Goal: Navigation & Orientation: Find specific page/section

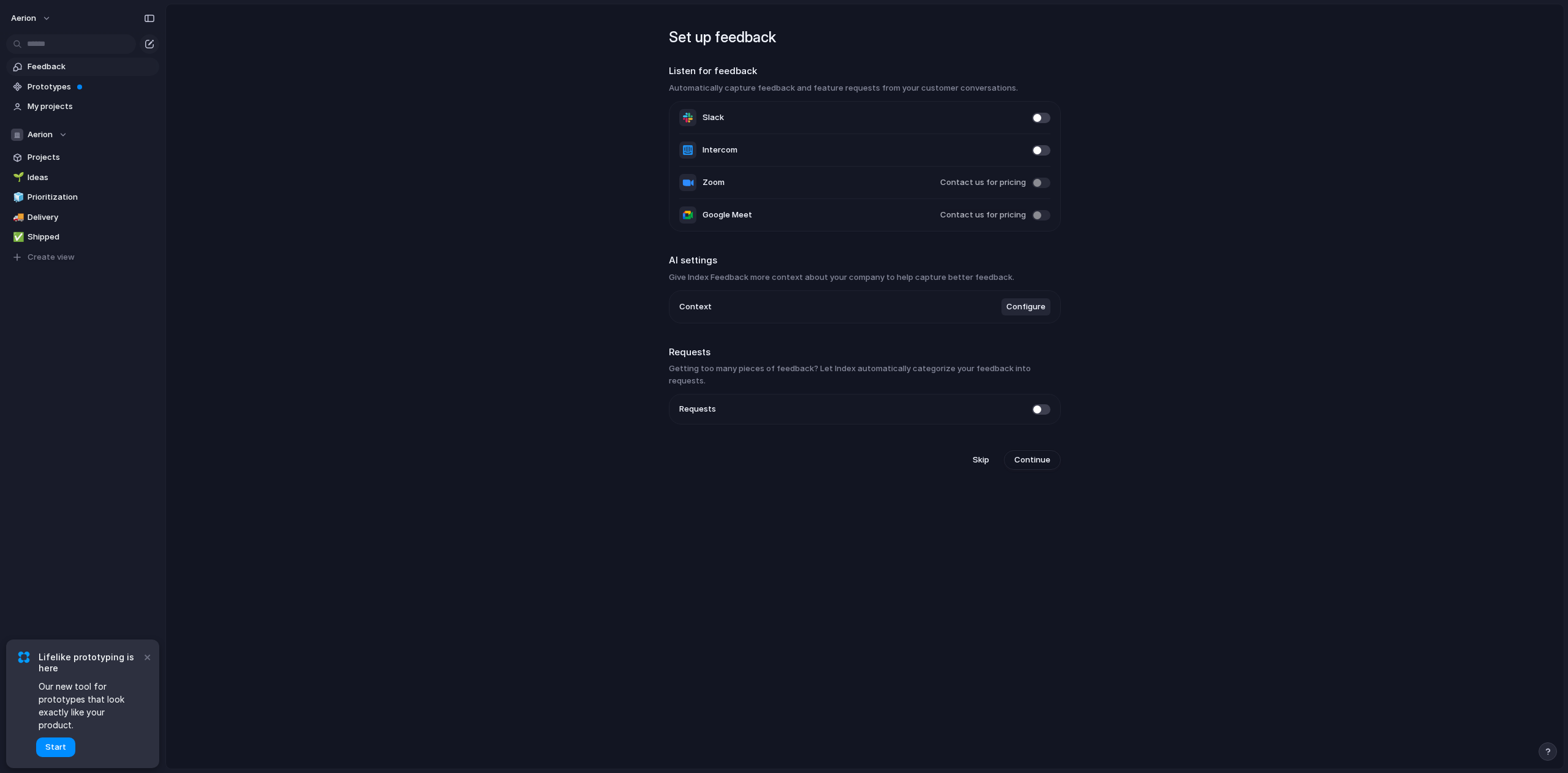
click at [421, 259] on main "Set up feedback Listen for feedback Automatically capture feedback and feature …" at bounding box center [864, 386] width 1399 height 765
click at [51, 87] on span "Prototypes" at bounding box center [91, 87] width 127 height 12
click at [760, 461] on div "Set up feedback Listen for feedback Automatically capture feedback and feature …" at bounding box center [864, 241] width 392 height 476
click at [66, 87] on span "Prototypes" at bounding box center [91, 87] width 127 height 12
click at [59, 106] on span "My projects" at bounding box center [91, 107] width 127 height 12
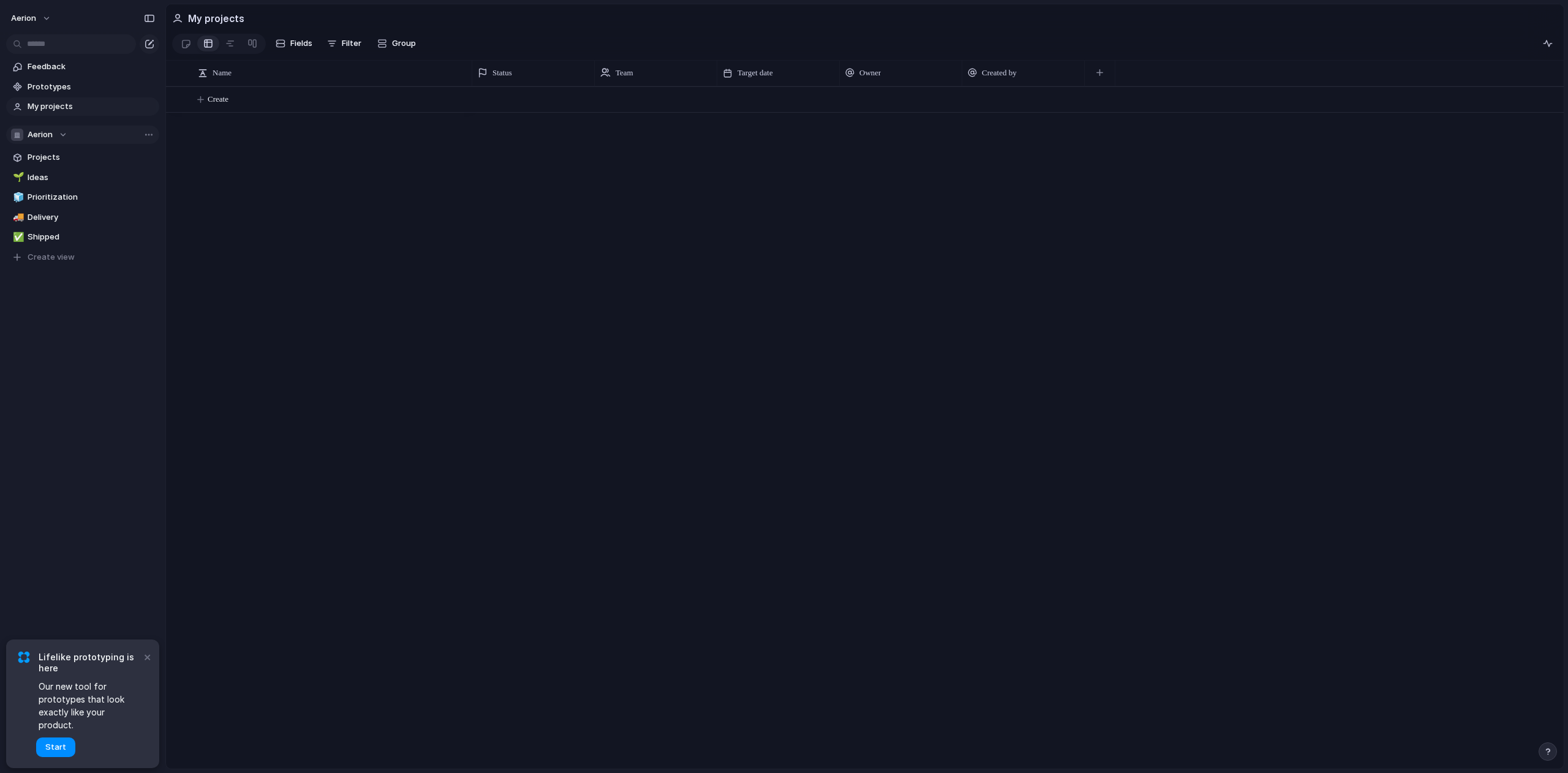
click at [61, 135] on div "Aerion" at bounding box center [39, 135] width 56 height 12
click at [231, 194] on div "Aerion Create new team" at bounding box center [784, 386] width 1568 height 773
click at [56, 155] on span "Projects" at bounding box center [91, 158] width 127 height 12
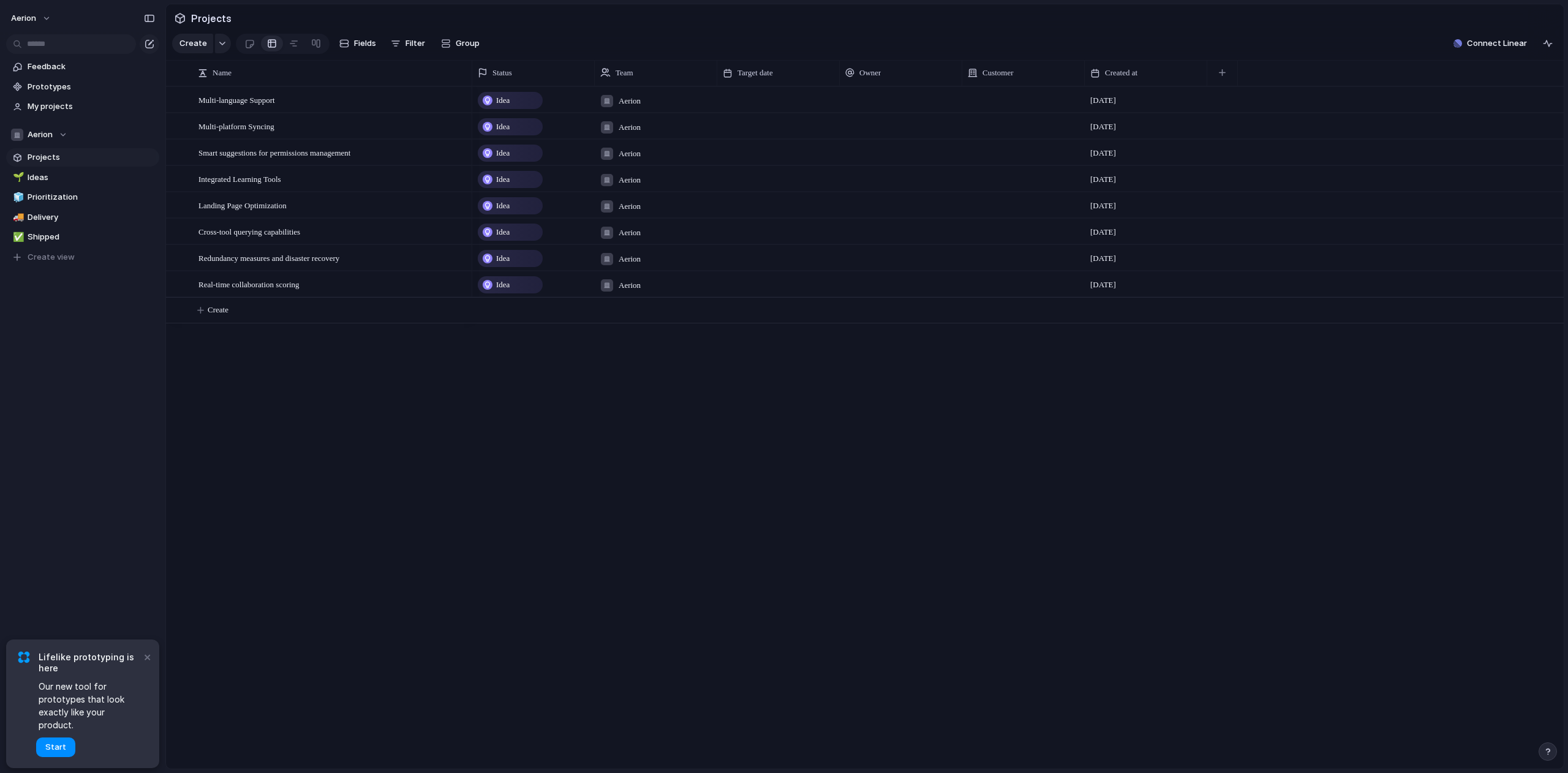
click at [316, 359] on div "Multi-language Support Multi-platform Syncing Smart suggestions for permissions…" at bounding box center [865, 428] width 1398 height 682
click at [54, 176] on span "Ideas" at bounding box center [91, 178] width 127 height 12
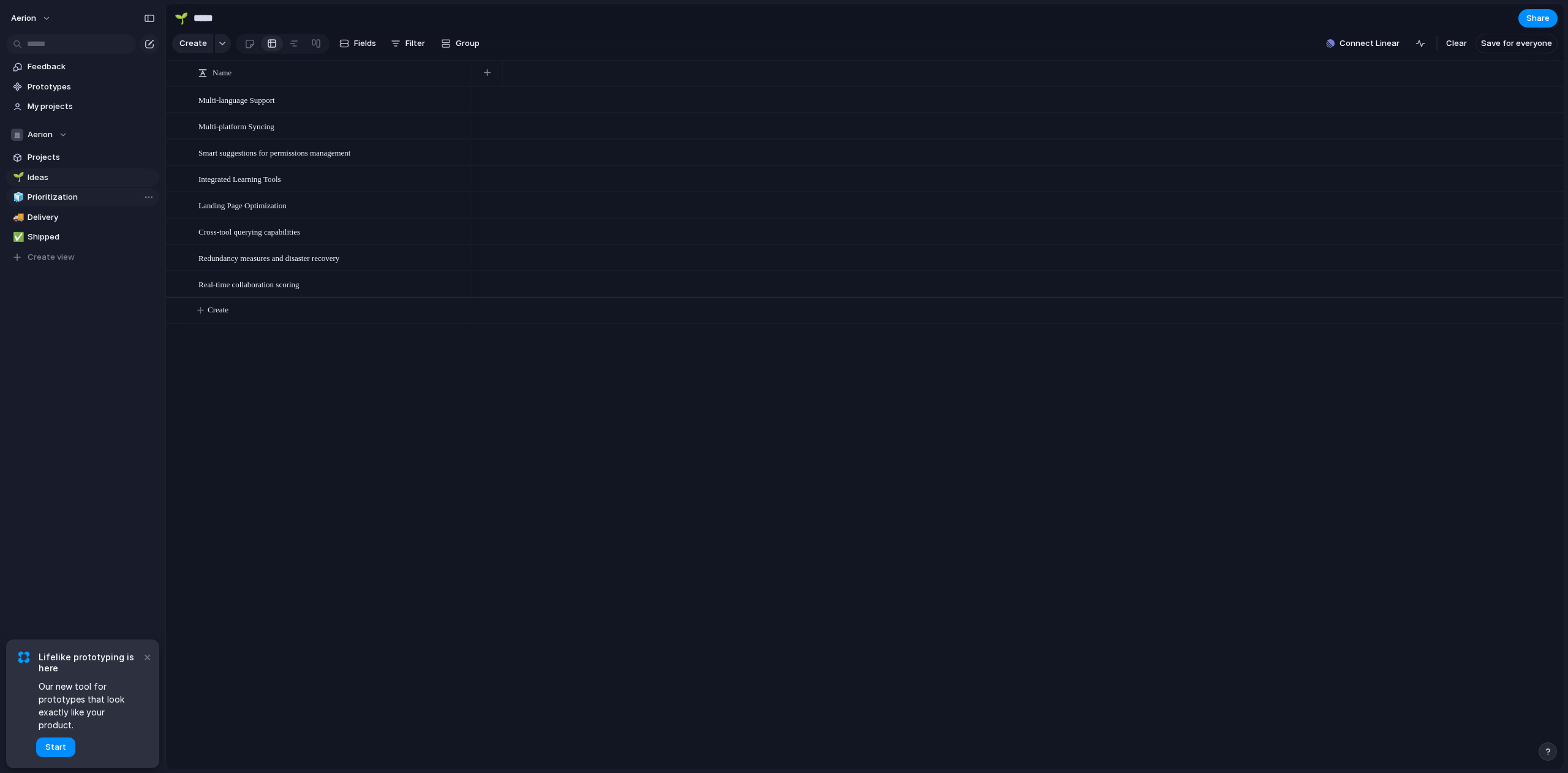
click at [53, 191] on span "Prioritization" at bounding box center [91, 198] width 127 height 12
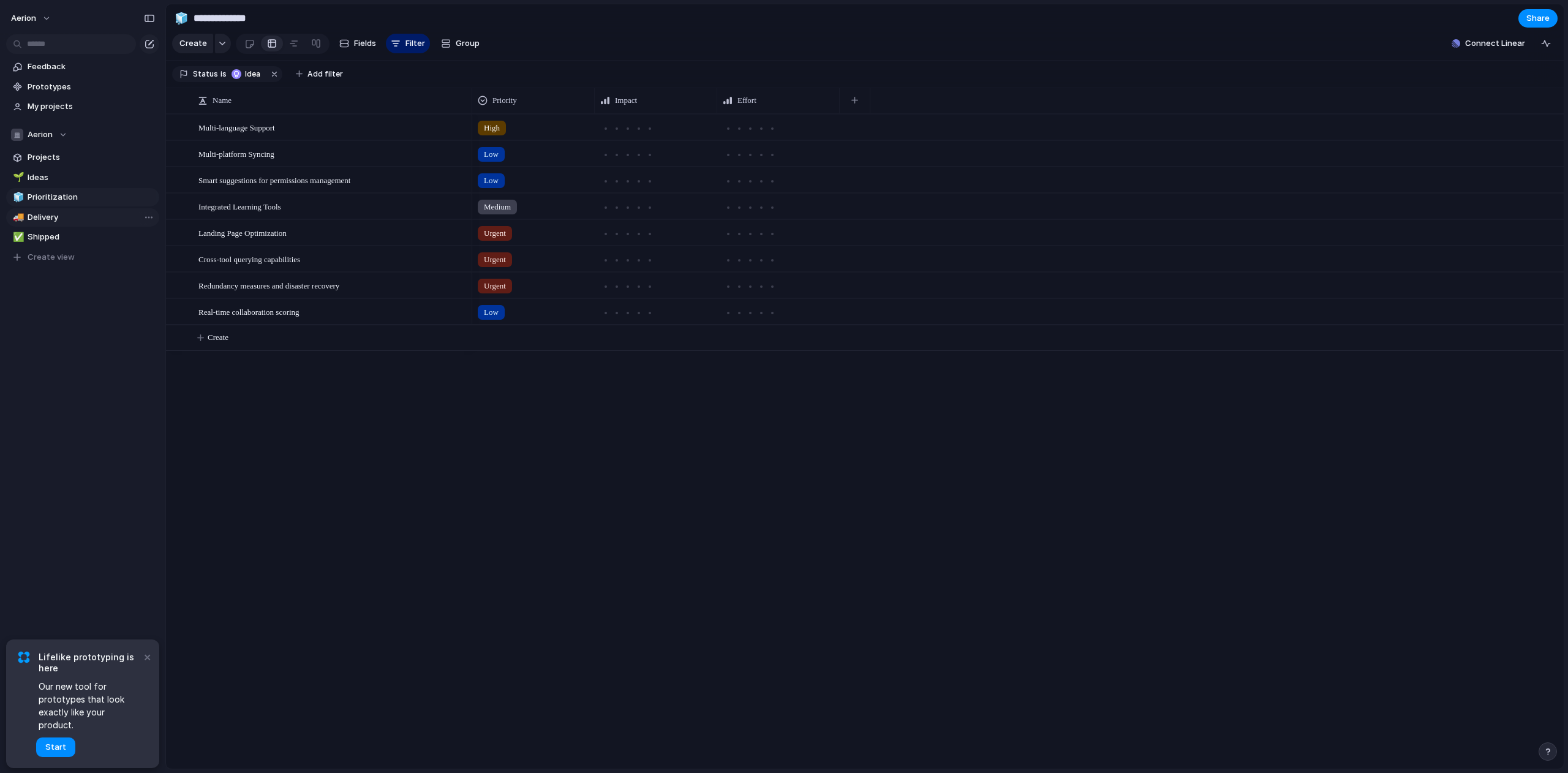
click at [45, 216] on span "Delivery" at bounding box center [91, 218] width 127 height 12
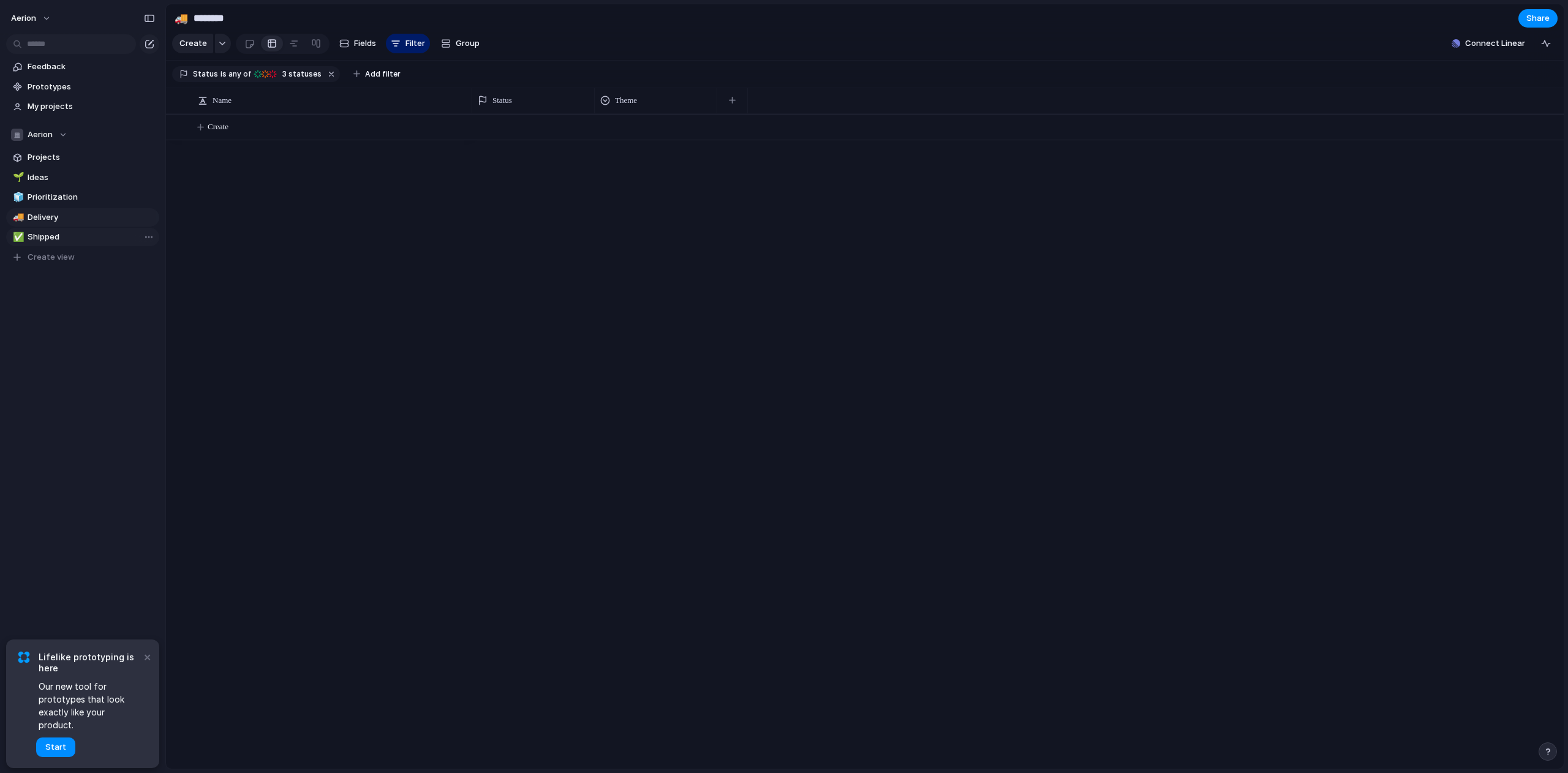
click at [48, 240] on span "Shipped" at bounding box center [91, 237] width 127 height 12
click at [47, 229] on link "✅ Shipped" at bounding box center [83, 237] width 153 height 19
click at [47, 221] on span "Delivery" at bounding box center [91, 218] width 127 height 12
type input "********"
click at [150, 664] on button "×" at bounding box center [147, 656] width 15 height 15
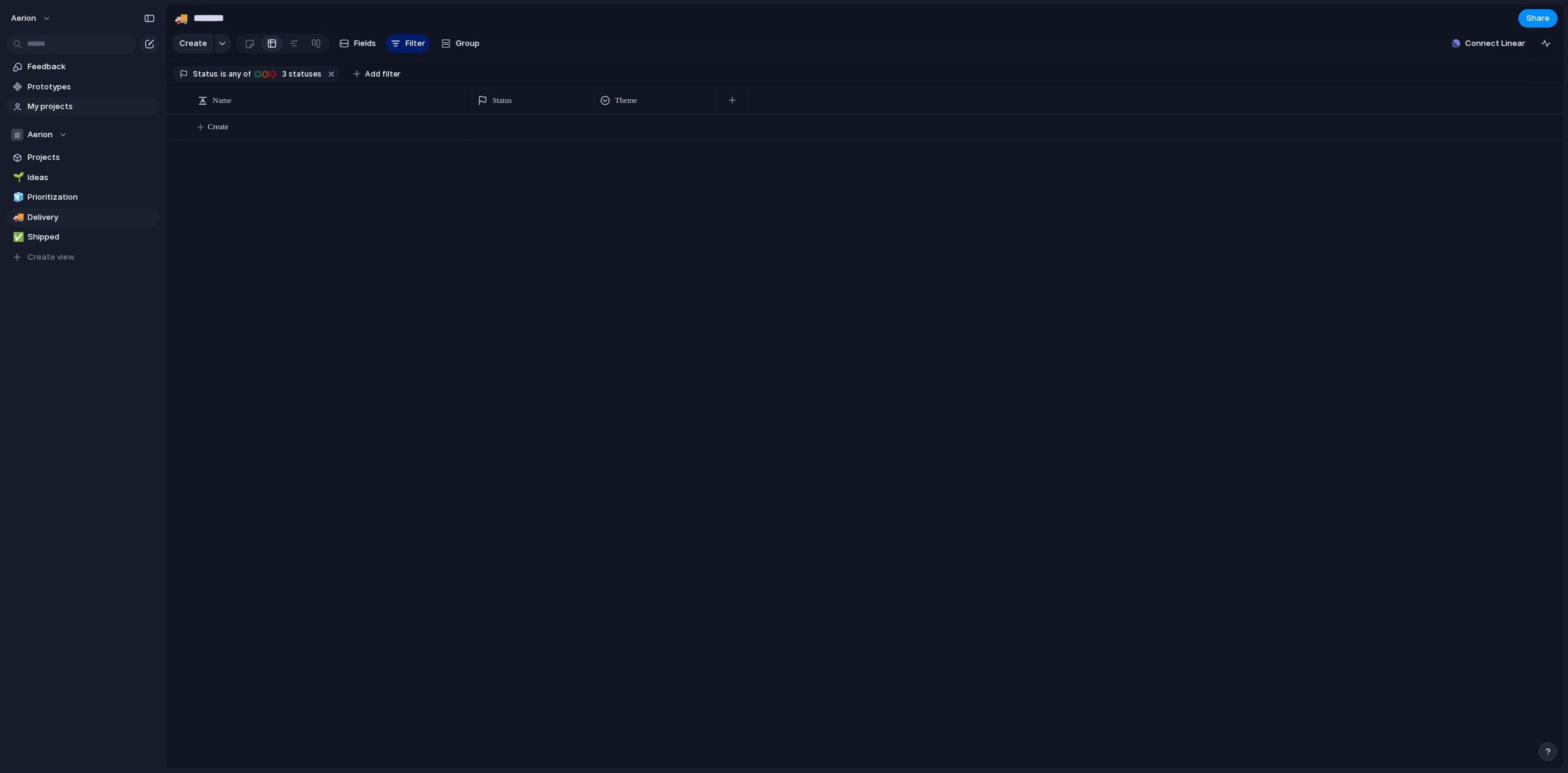
click at [38, 106] on span "My projects" at bounding box center [91, 107] width 127 height 12
click at [50, 67] on span "Feedback" at bounding box center [91, 67] width 127 height 12
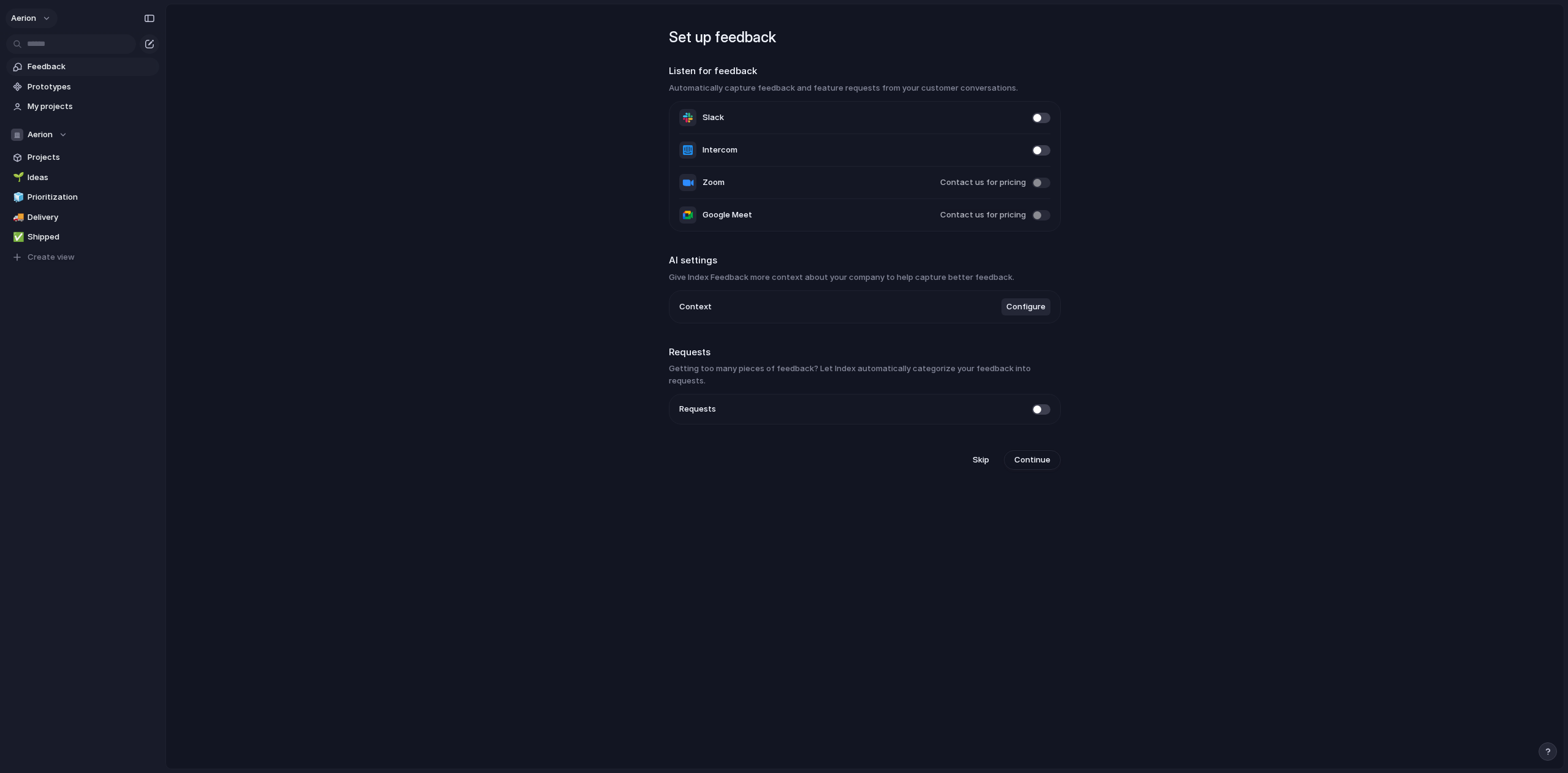
click at [40, 16] on button "Aerion" at bounding box center [31, 18] width 52 height 20
click at [221, 111] on div "Settings Invite members Change theme Sign out" at bounding box center [784, 386] width 1568 height 773
click at [151, 18] on div "button" at bounding box center [149, 18] width 11 height 9
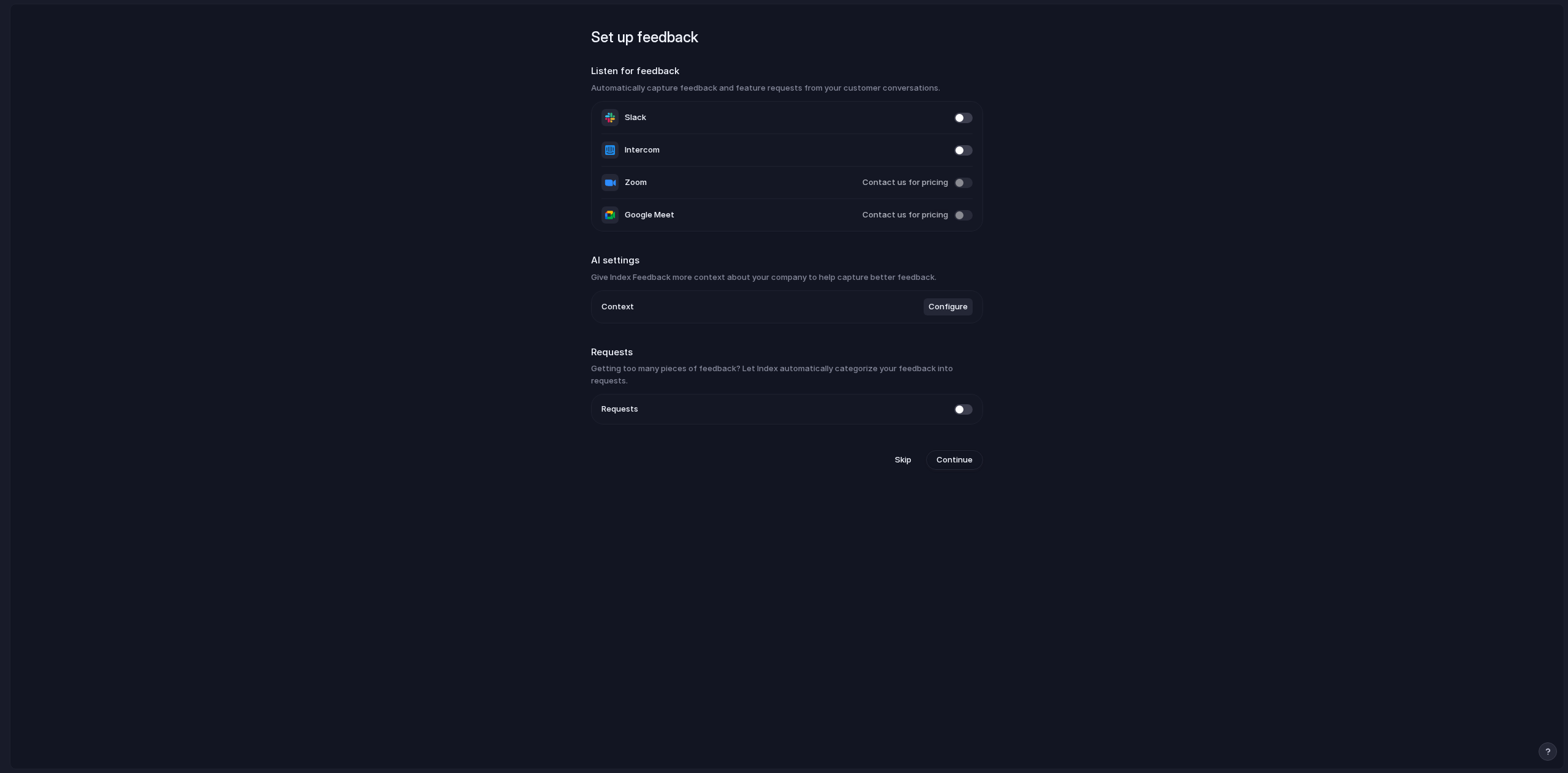
click at [955, 151] on span at bounding box center [964, 150] width 19 height 10
click at [1135, 262] on main "Set up feedback Listen for feedback Automatically capture feedback and feature …" at bounding box center [787, 386] width 1554 height 765
click at [1028, 257] on main "Set up feedback Listen for feedback Automatically capture feedback and feature …" at bounding box center [787, 386] width 1554 height 765
click at [461, 120] on main "Set up feedback Listen for feedback Automatically capture feedback and feature …" at bounding box center [787, 386] width 1554 height 765
click at [901, 454] on span "Skip" at bounding box center [903, 460] width 16 height 12
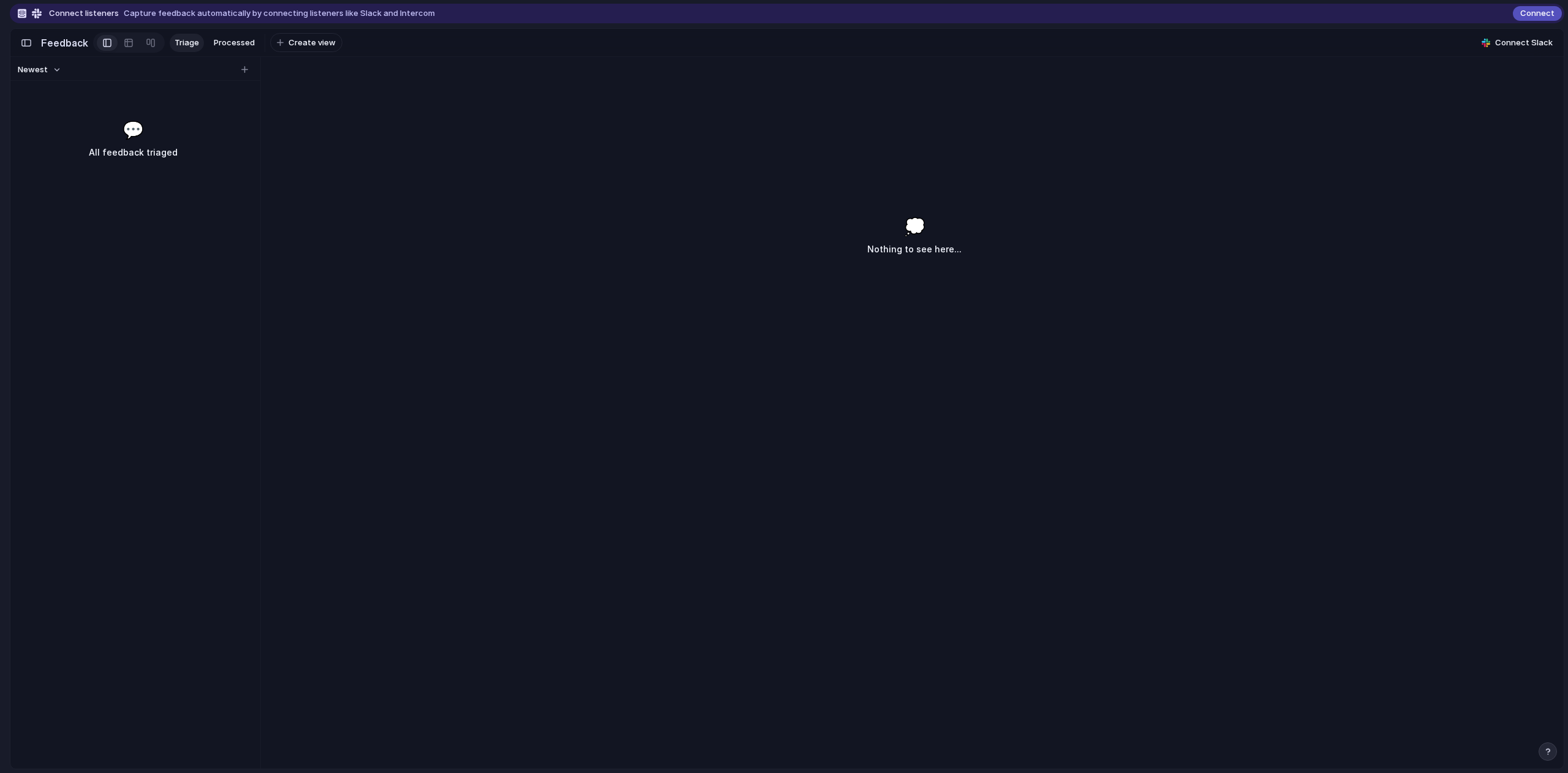
click at [21, 45] on div "button" at bounding box center [27, 42] width 11 height 9
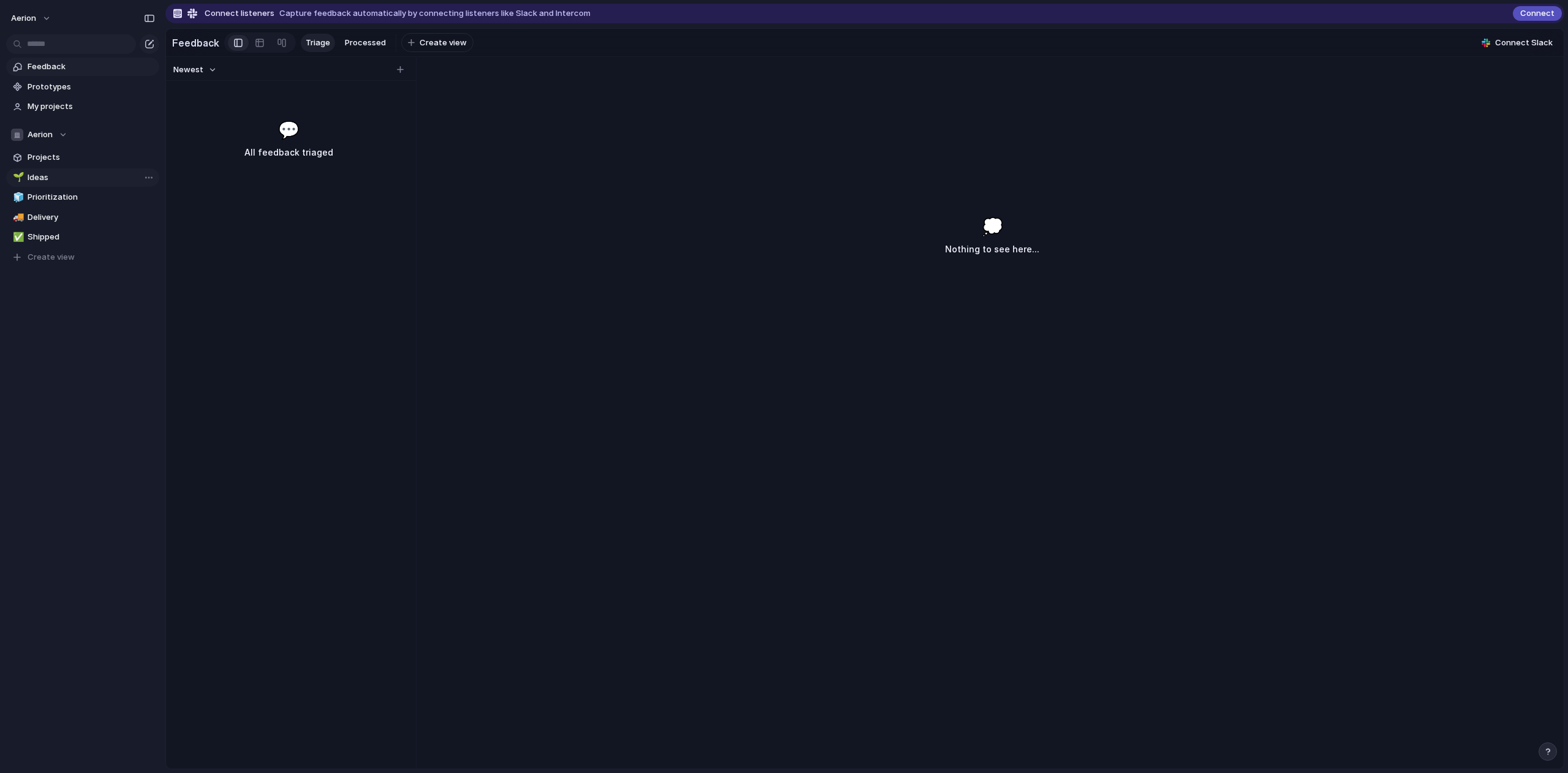
click at [48, 180] on span "Ideas" at bounding box center [91, 178] width 127 height 12
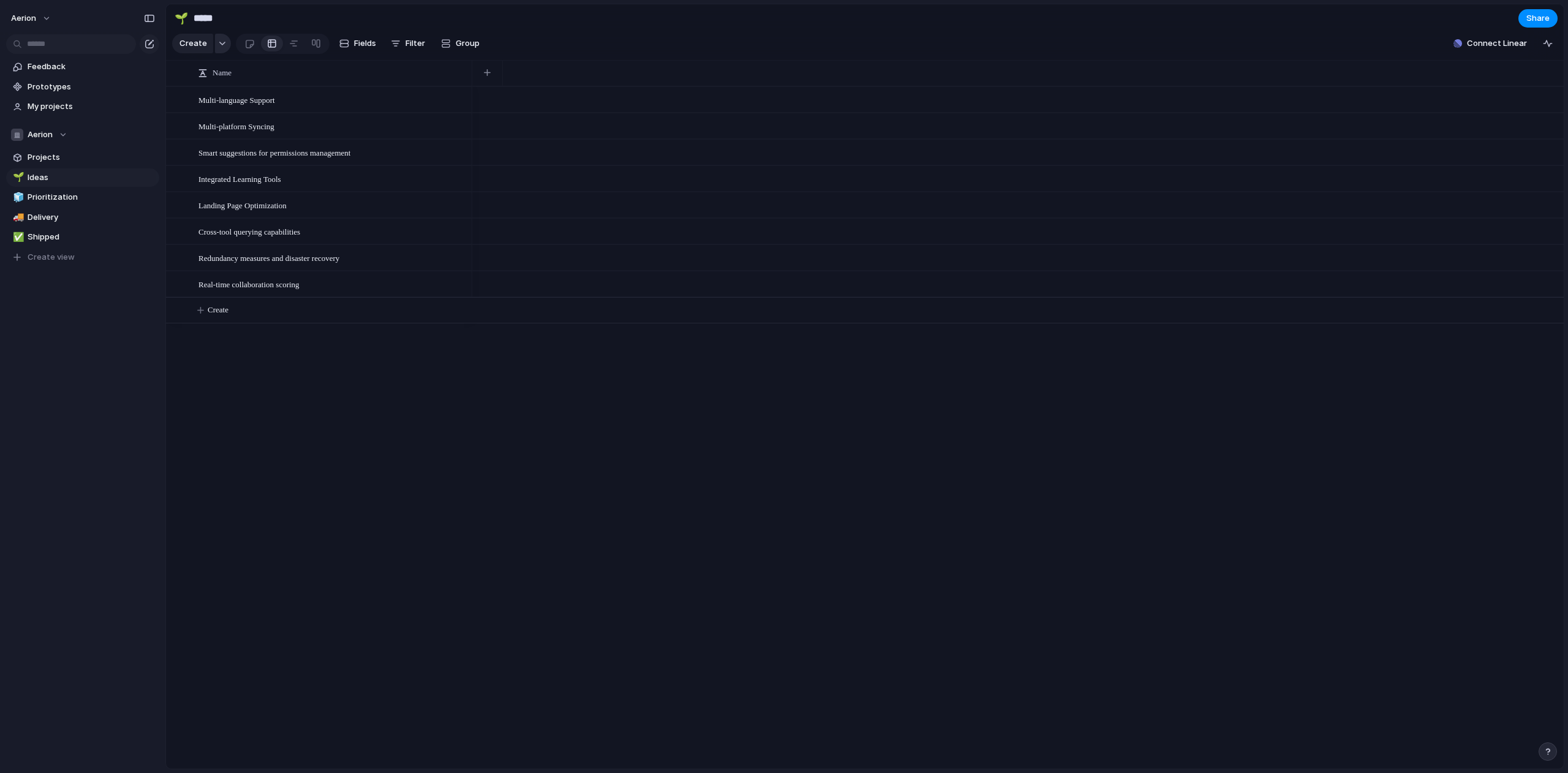
click at [225, 44] on button "button" at bounding box center [223, 43] width 16 height 20
click at [61, 175] on div "Goal Program Initiative Launch Project Customize" at bounding box center [784, 386] width 1568 height 773
click at [74, 173] on span "Ideas" at bounding box center [91, 178] width 127 height 12
click at [76, 160] on span "Projects" at bounding box center [91, 158] width 127 height 12
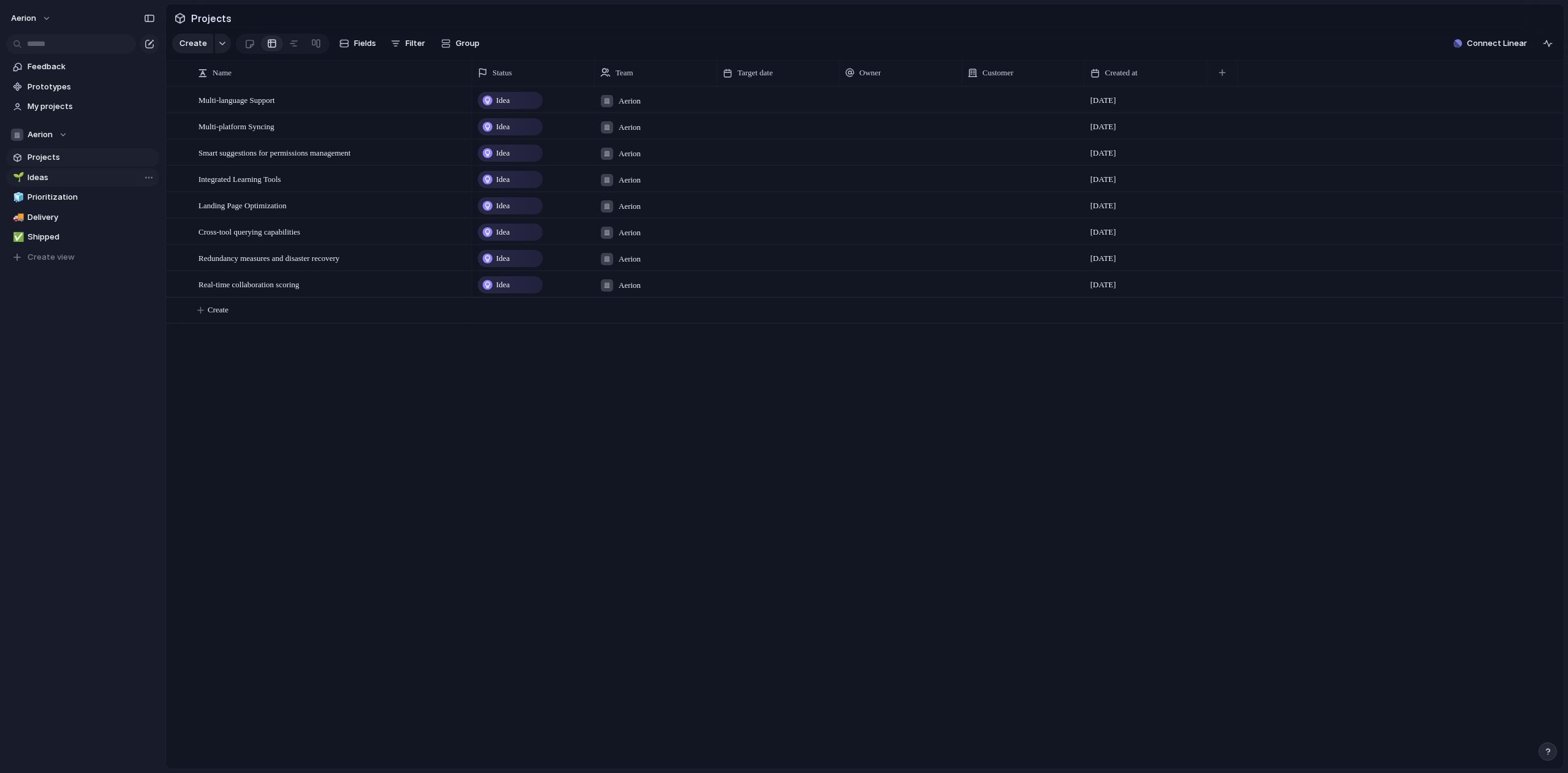
click at [72, 179] on span "Ideas" at bounding box center [91, 178] width 127 height 12
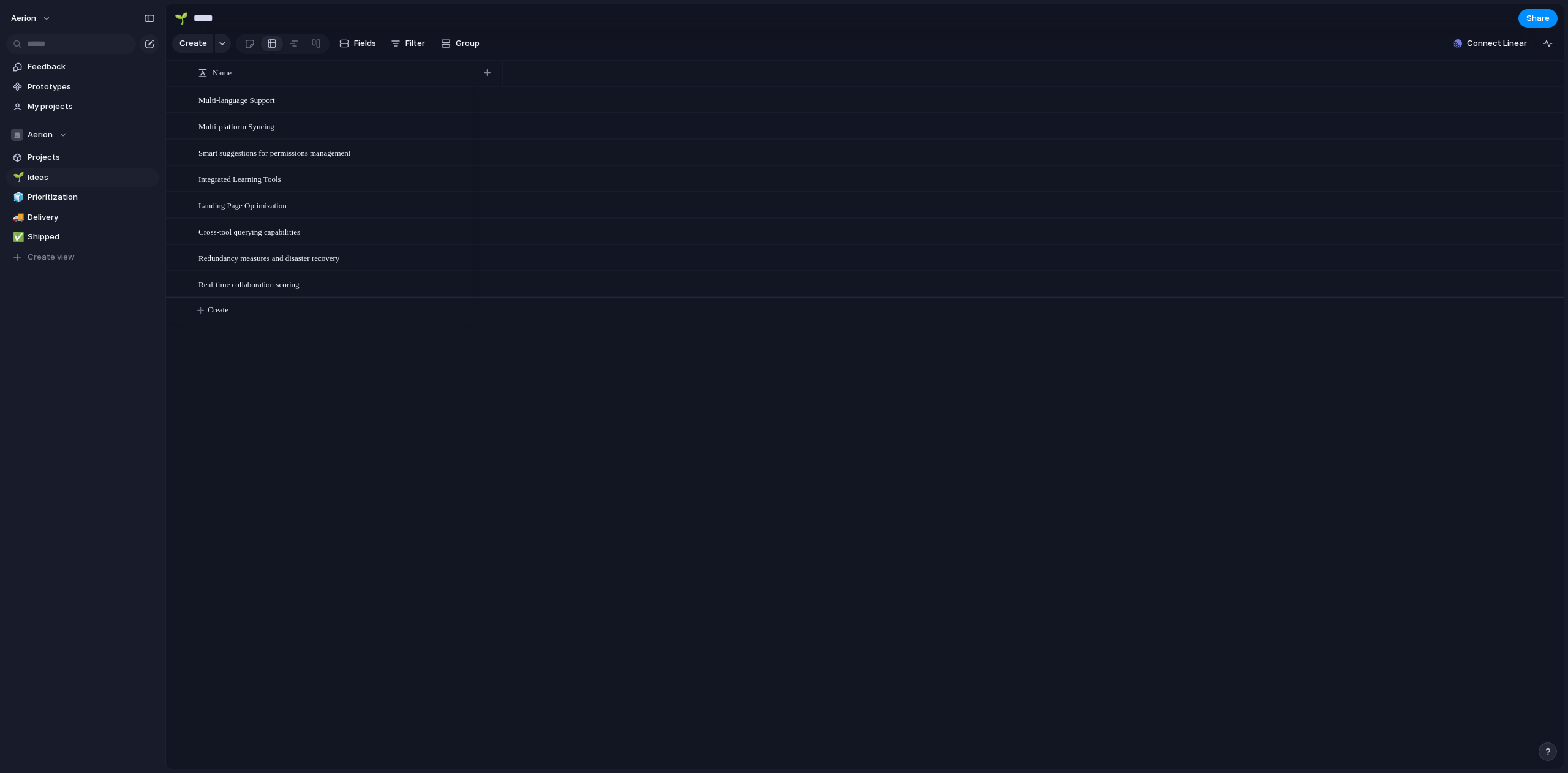
click at [355, 369] on div "Multi-language Support Multi-platform Syncing Smart suggestions for permissions…" at bounding box center [865, 428] width 1398 height 682
click at [81, 212] on span "Delivery" at bounding box center [91, 218] width 127 height 12
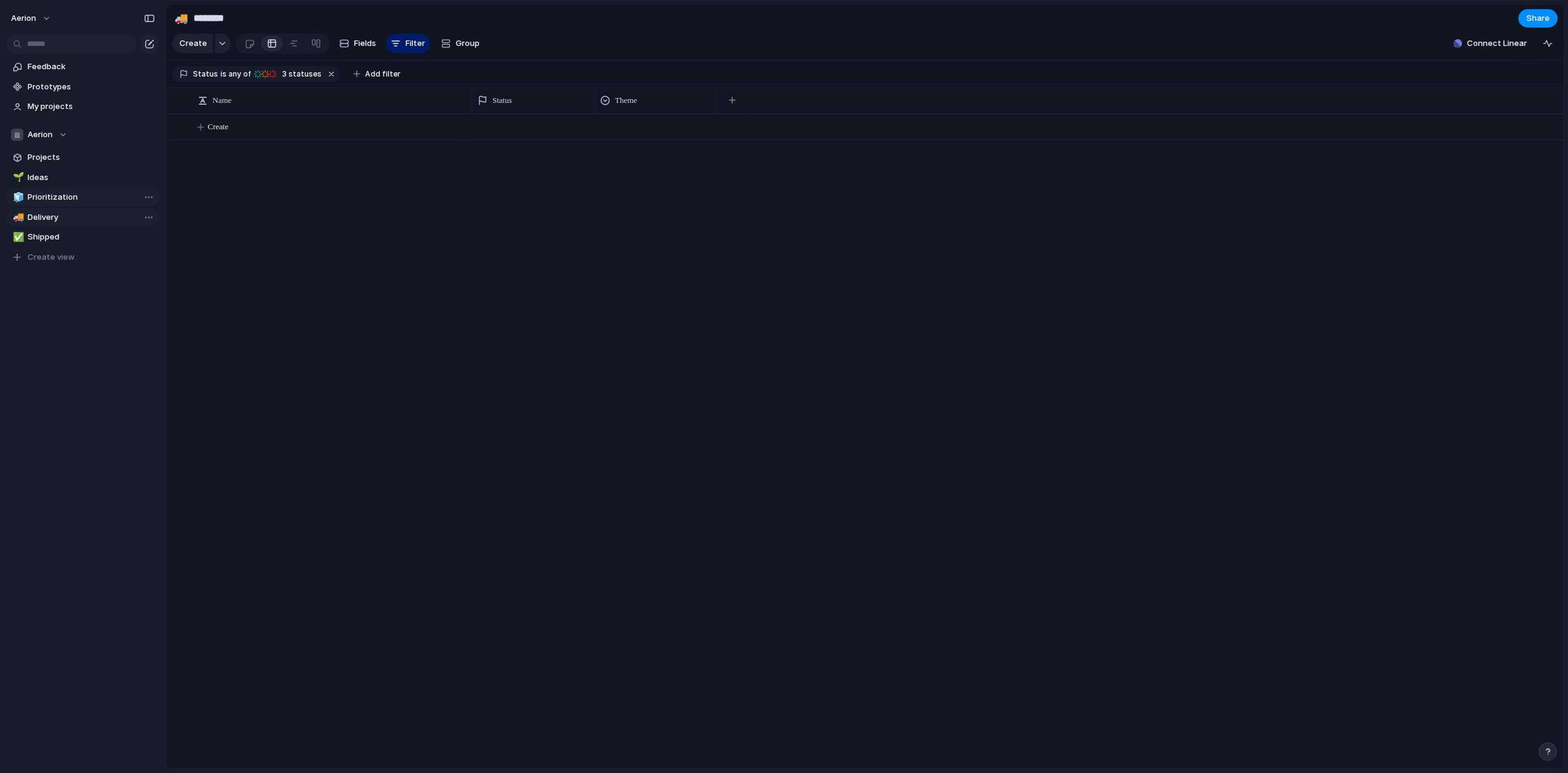
click at [83, 196] on span "Prioritization" at bounding box center [91, 198] width 127 height 12
type input "**********"
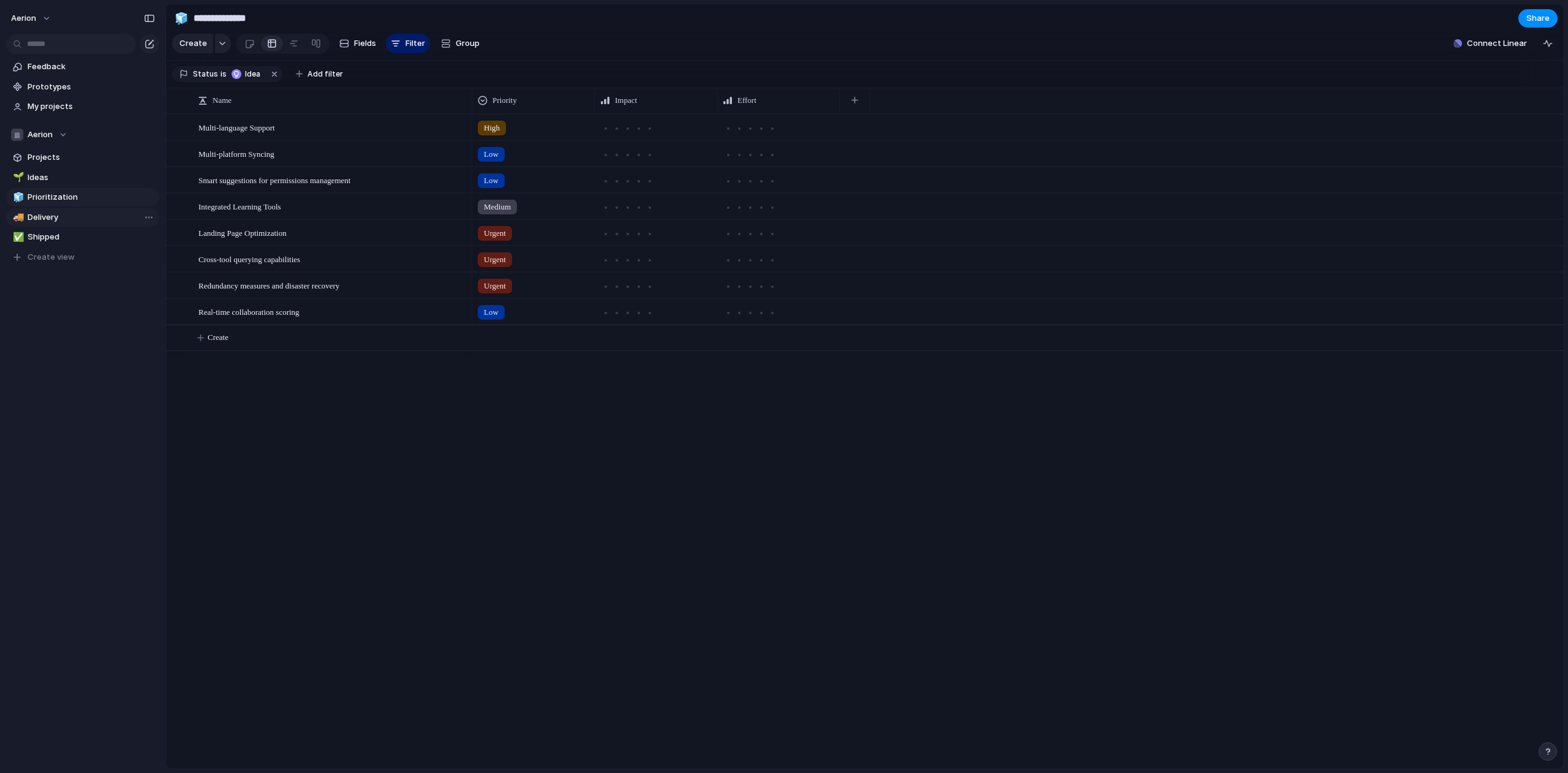
click at [633, 409] on div "High Low Low Medium Urgent Urgent Urgent Low" at bounding box center [1018, 441] width 1092 height 654
